Goal: Information Seeking & Learning: Get advice/opinions

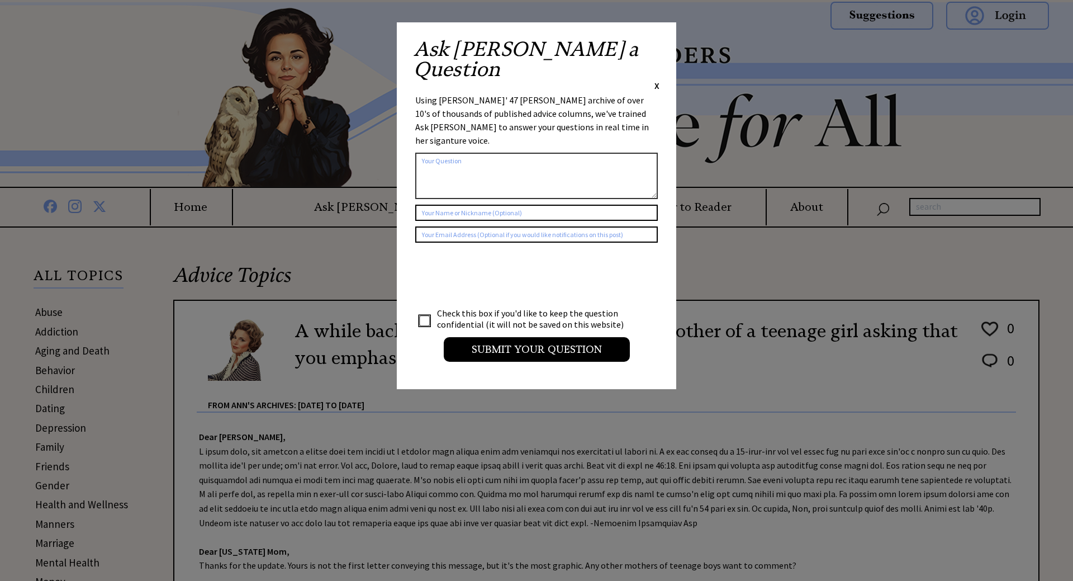
click at [653, 44] on div "Ask Ann a Question X" at bounding box center [536, 65] width 246 height 53
click at [658, 80] on span "X" at bounding box center [656, 85] width 5 height 11
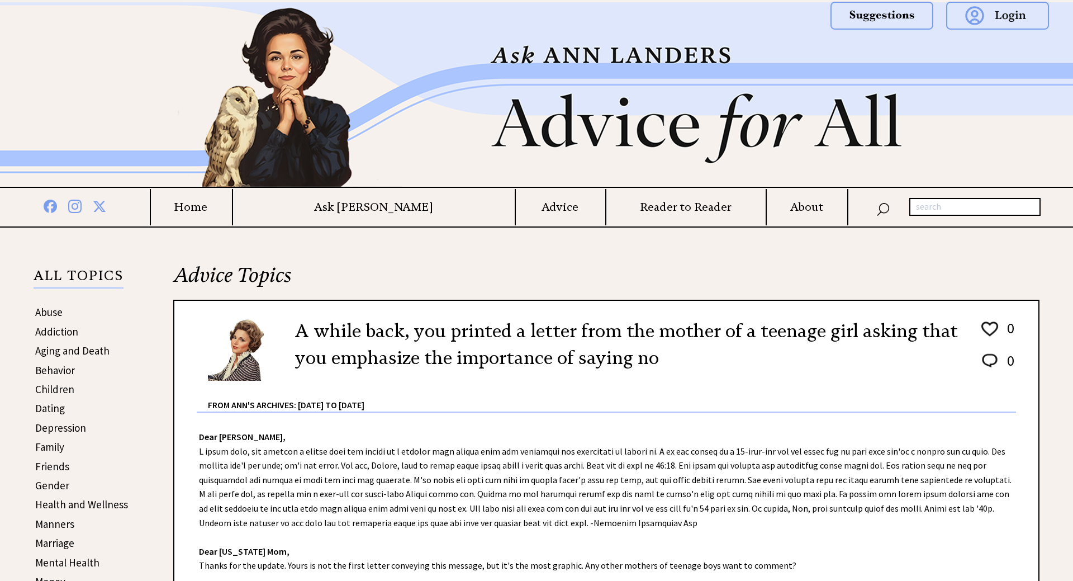
scroll to position [171, 0]
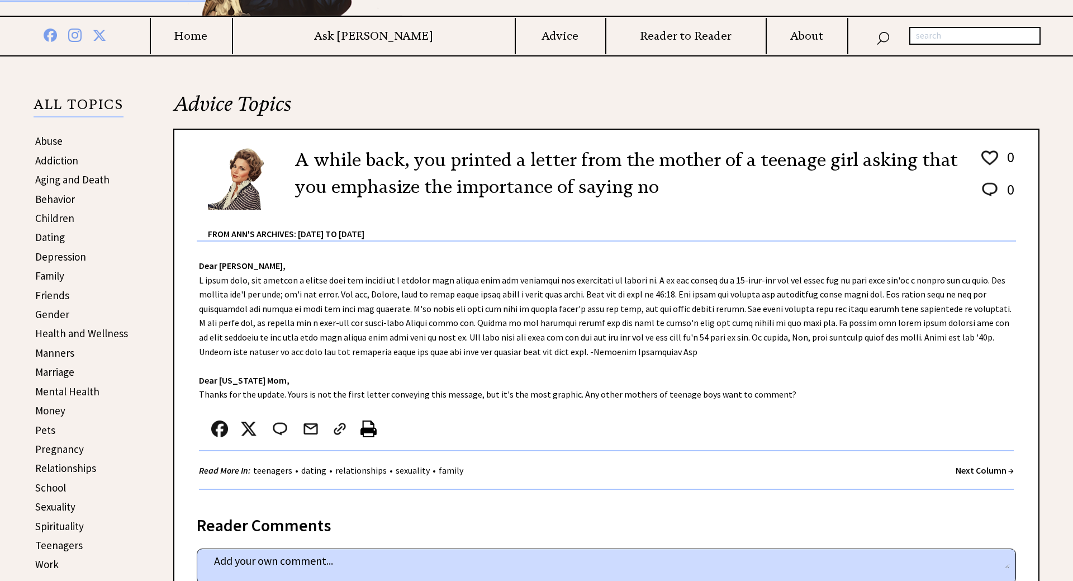
click at [47, 199] on link "Behavior" at bounding box center [55, 198] width 40 height 13
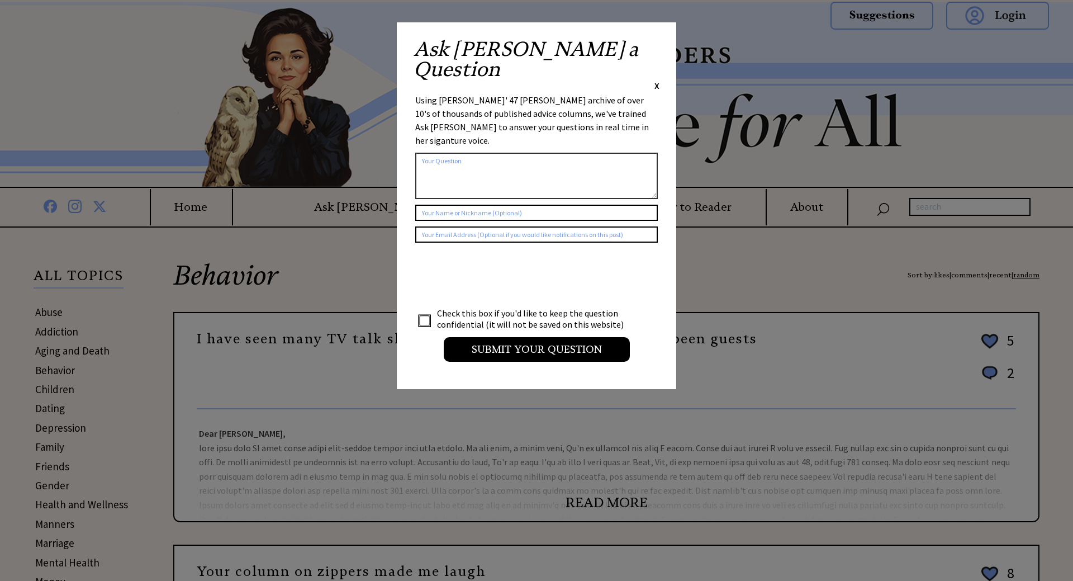
click at [662, 45] on div "Ask Ann a Question X Using Ann Landers' 47 vear archive of over 10's of thousan…" at bounding box center [536, 205] width 279 height 367
click at [658, 80] on span "X" at bounding box center [656, 85] width 5 height 11
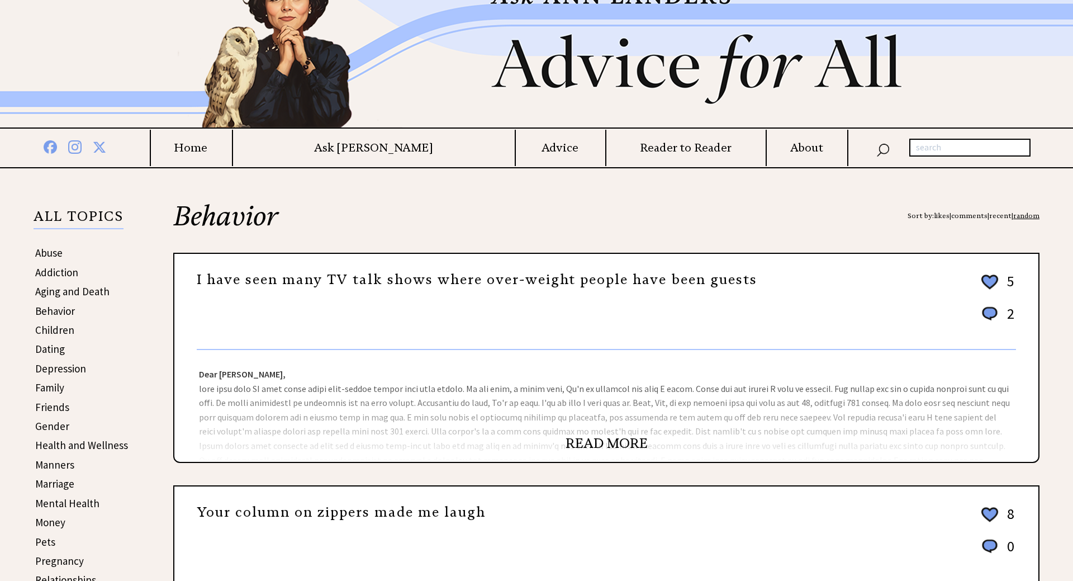
scroll to position [57, 0]
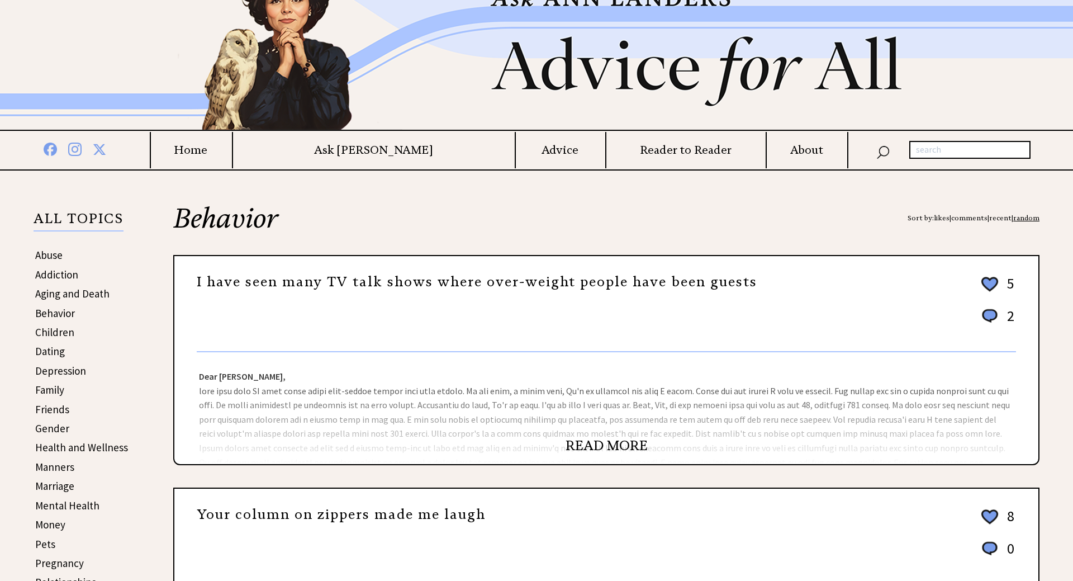
click at [46, 313] on link "Behavior" at bounding box center [55, 312] width 40 height 13
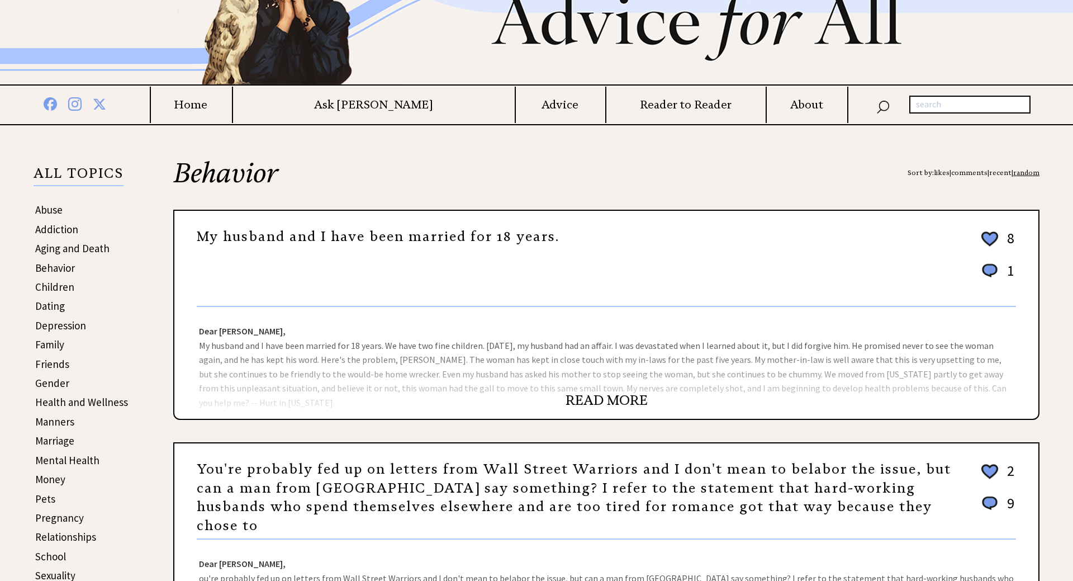
scroll to position [57, 0]
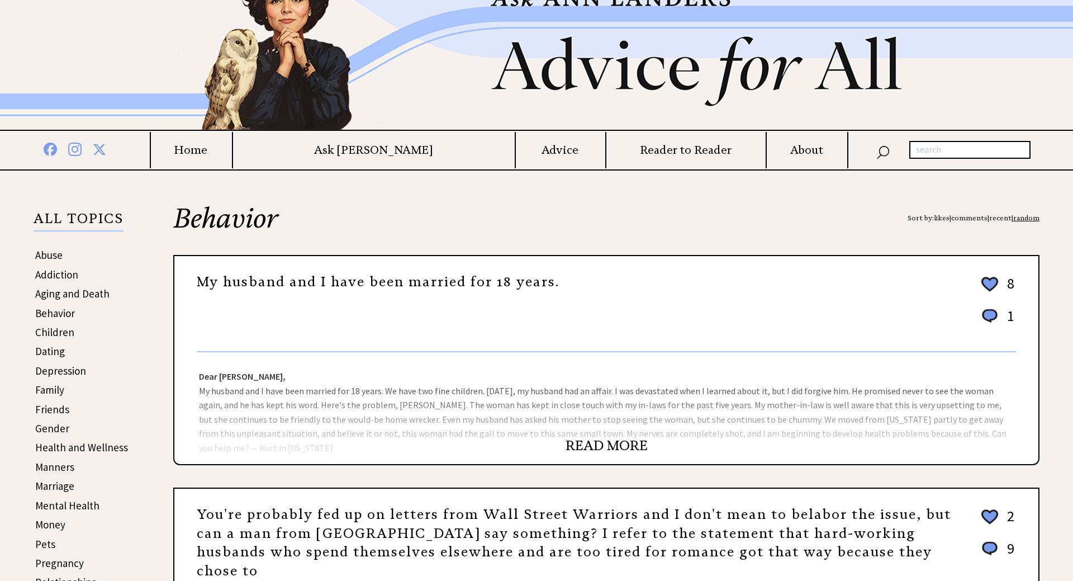
click at [924, 150] on input "text" at bounding box center [969, 150] width 121 height 18
type input "bad be"
click at [48, 334] on link "Children" at bounding box center [54, 331] width 39 height 13
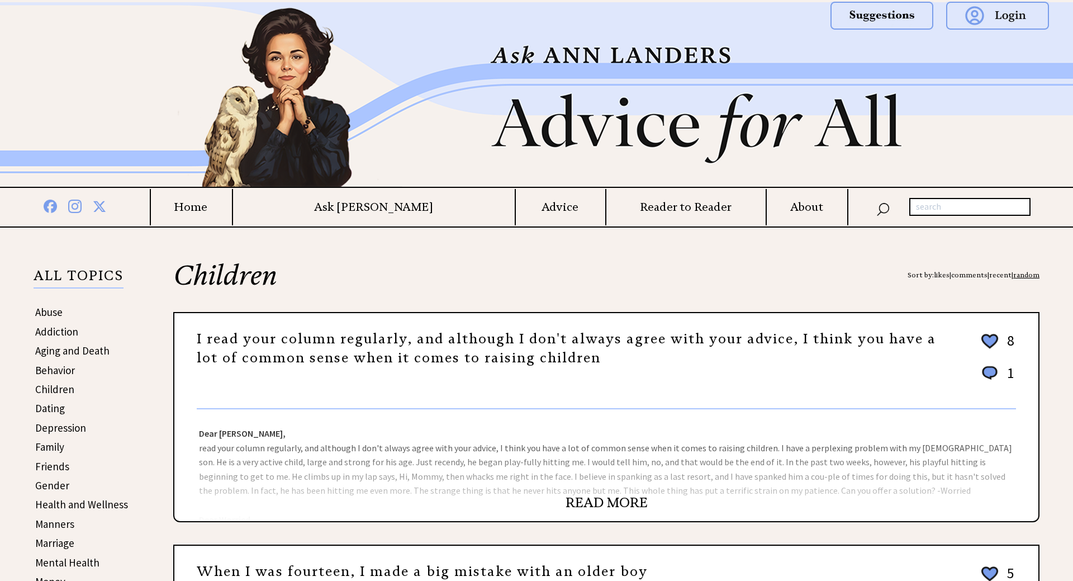
click at [934, 206] on input "text" at bounding box center [969, 207] width 121 height 18
type input "bad behavior boy"
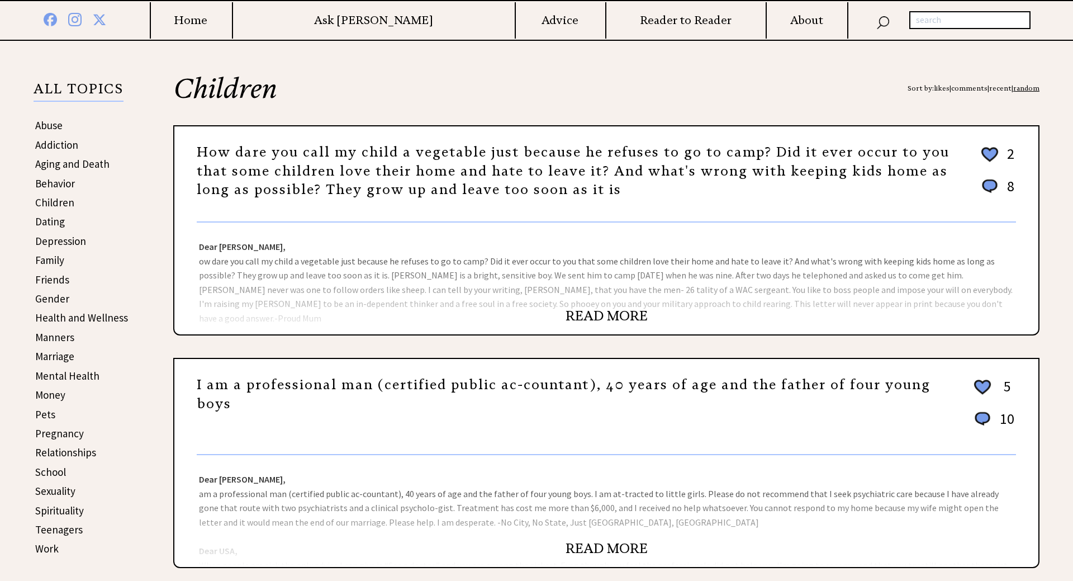
scroll to position [228, 0]
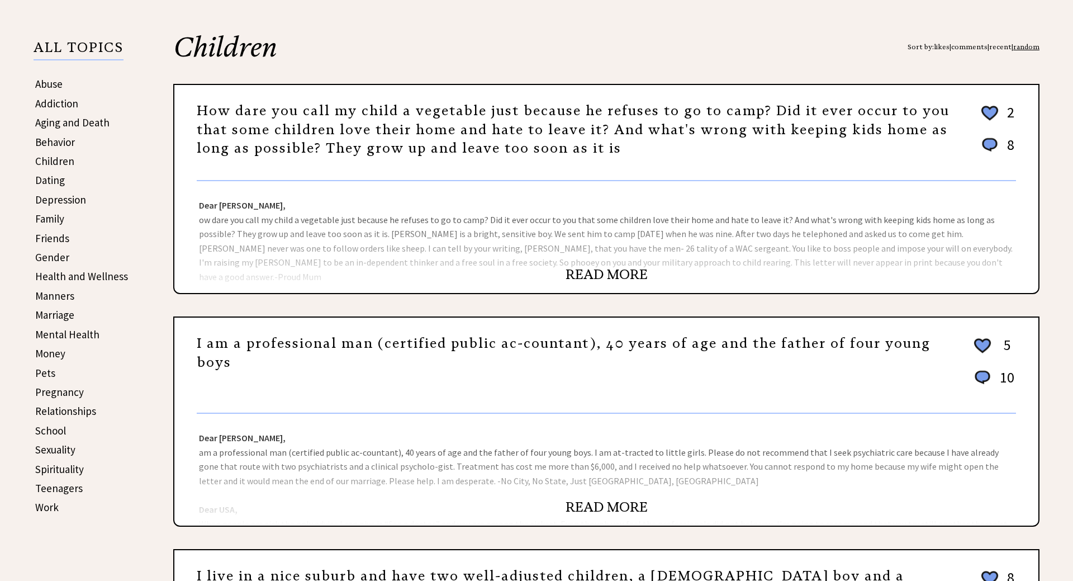
click at [44, 160] on link "Children" at bounding box center [54, 160] width 39 height 13
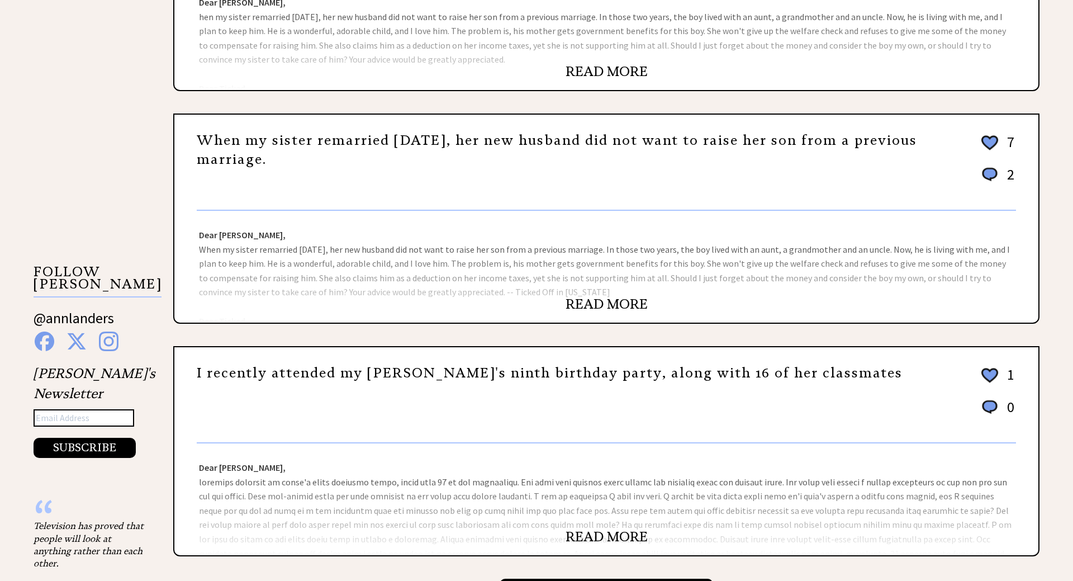
scroll to position [1026, 0]
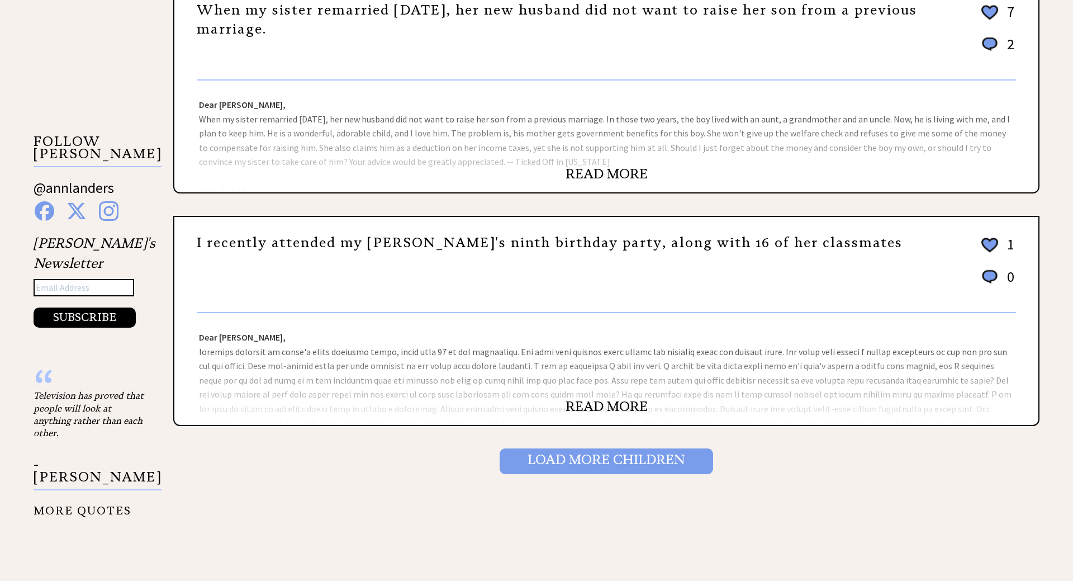
click at [591, 466] on input "Load More Children" at bounding box center [606, 461] width 213 height 26
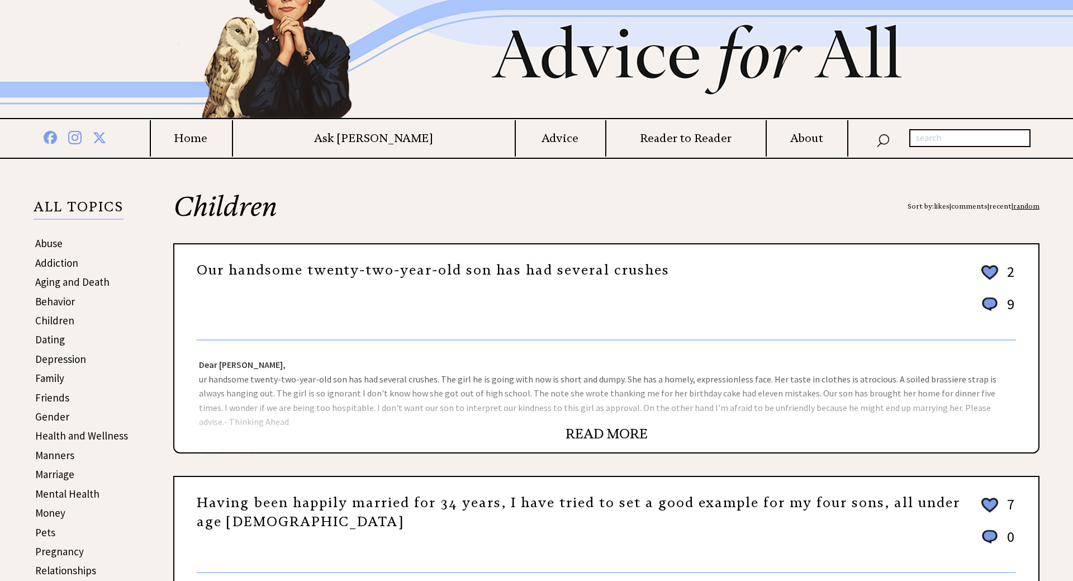
scroll to position [57, 0]
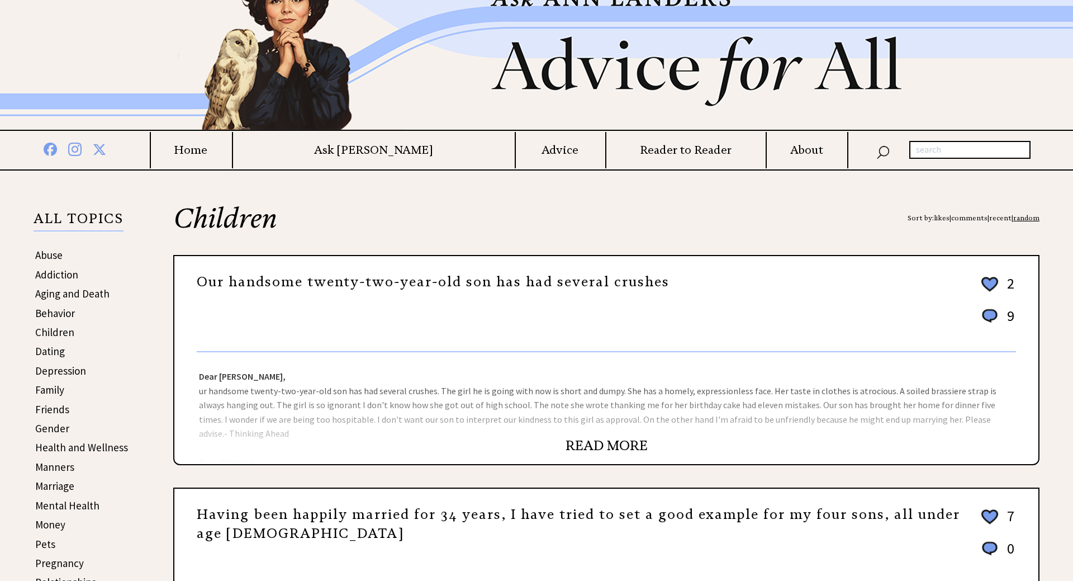
click at [522, 155] on h4 "Advice" at bounding box center [560, 150] width 88 height 14
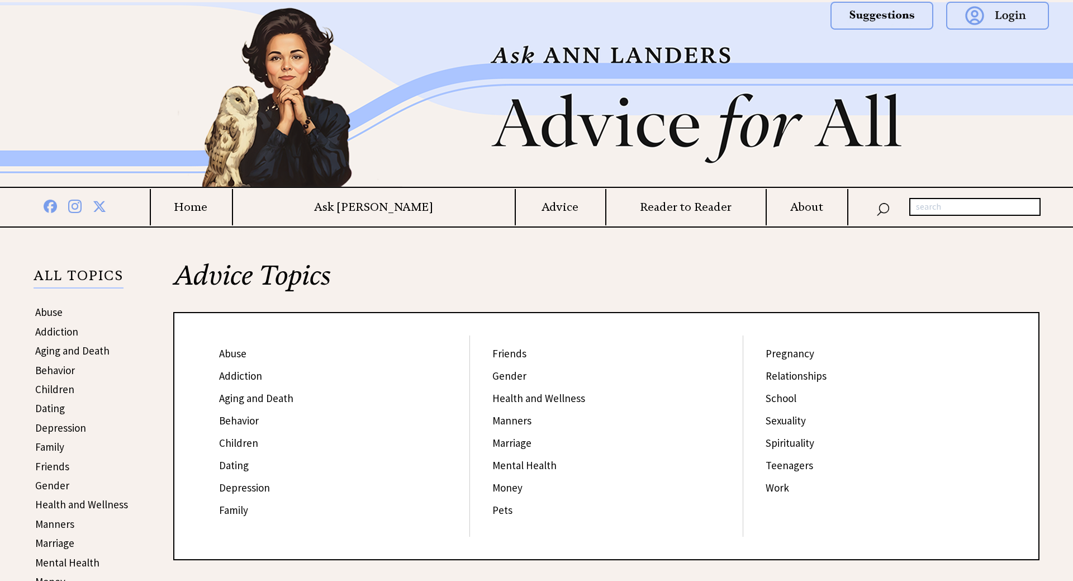
click at [241, 444] on link "Children" at bounding box center [238, 442] width 39 height 13
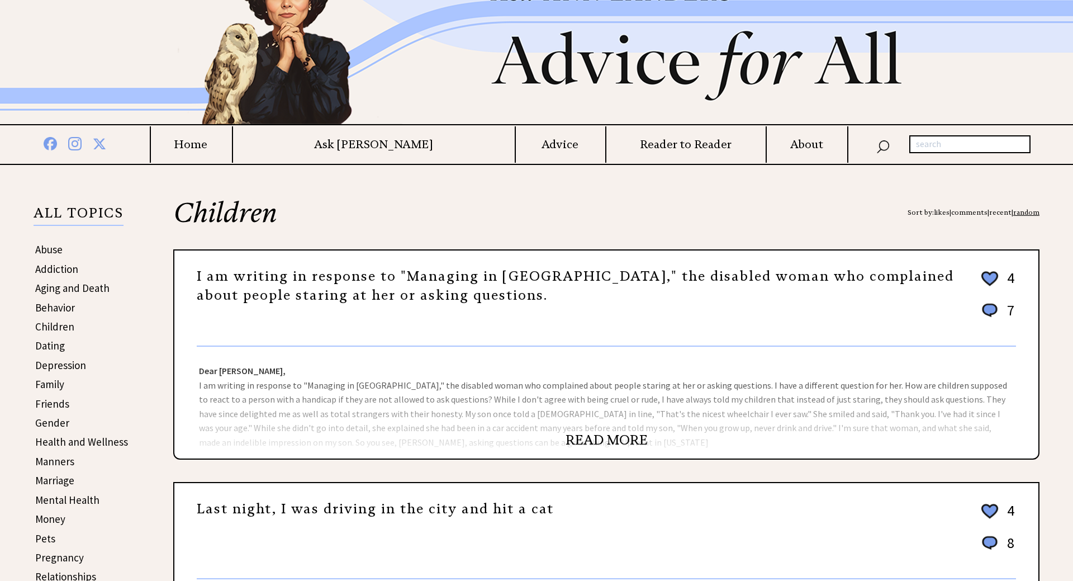
scroll to position [57, 0]
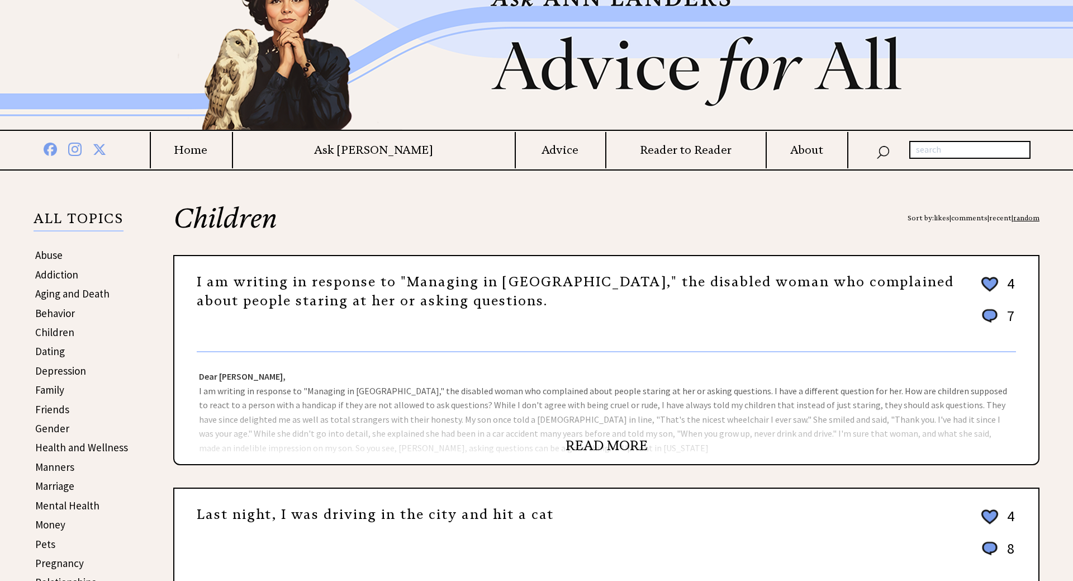
click at [931, 148] on input "text" at bounding box center [969, 150] width 121 height 18
type input "bad behavior boy"
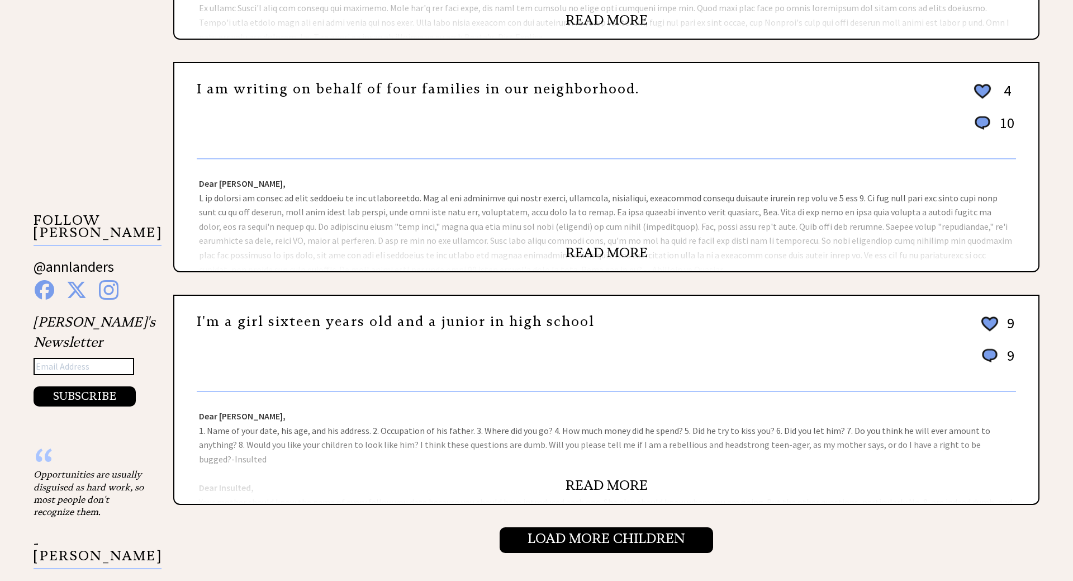
scroll to position [969, 0]
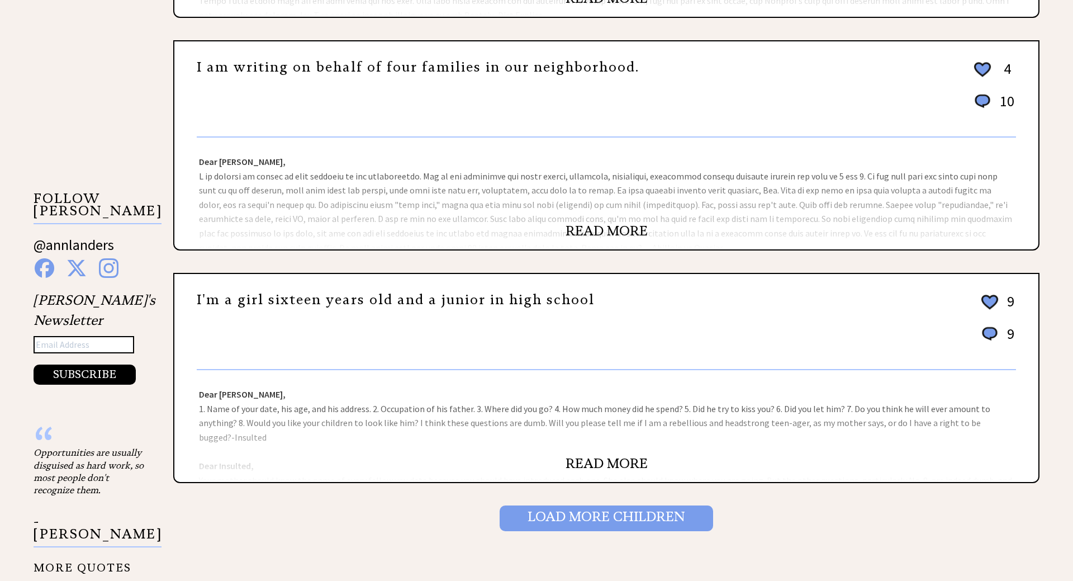
click at [630, 524] on input "Load More Children" at bounding box center [606, 518] width 213 height 26
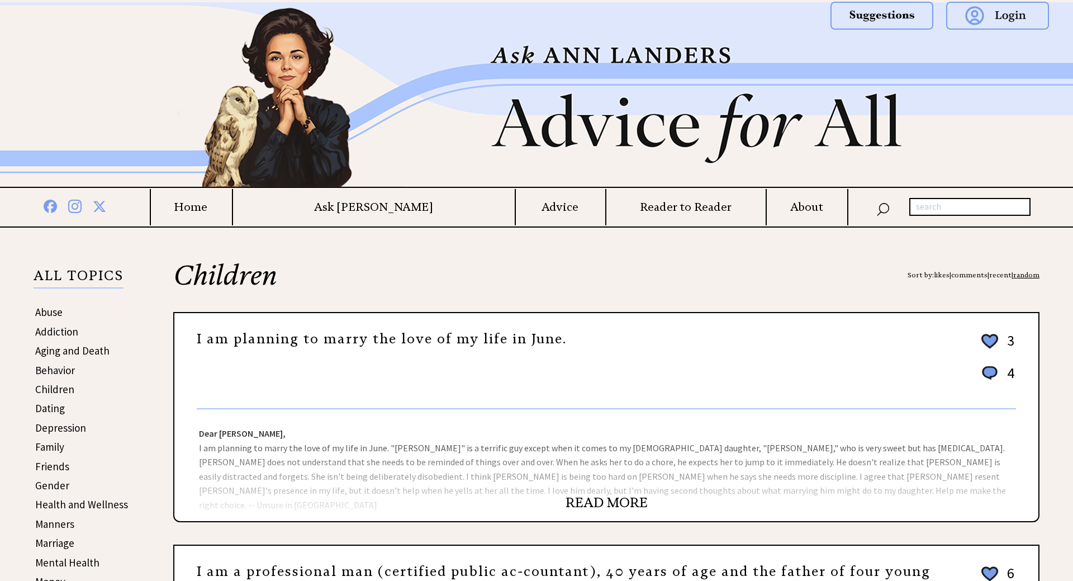
click at [231, 210] on h4 "Home" at bounding box center [191, 207] width 80 height 14
